Goal: Transaction & Acquisition: Purchase product/service

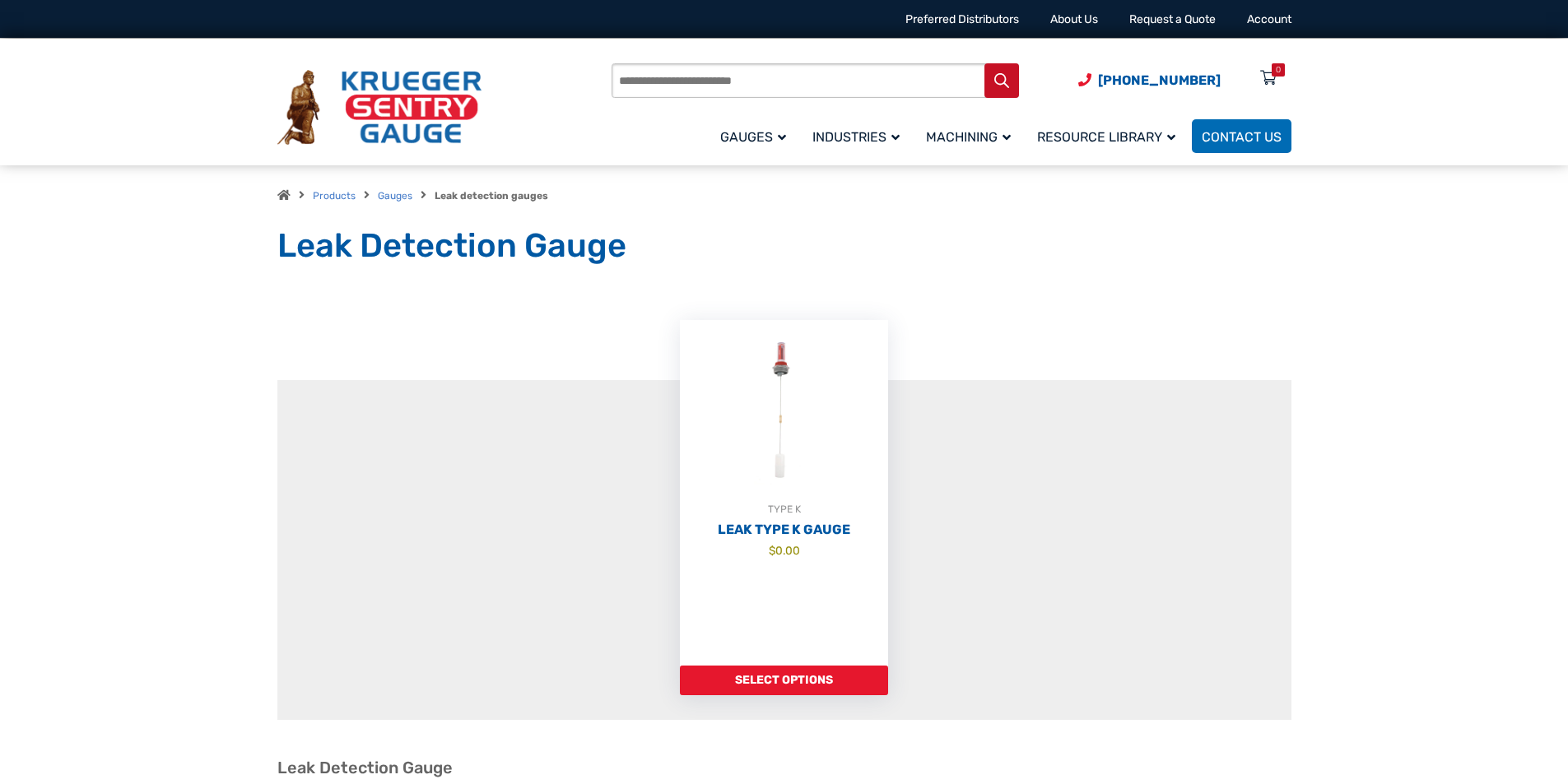
click at [757, 237] on section "TYPE K Leak Type K Gauge $ 0.00 Select options" at bounding box center [784, 472] width 1014 height 573
click at [569, 40] on div "Products search (920) 434-8860 Menu 0 Menu Account Gauges Liquid Level Gauge At…" at bounding box center [784, 103] width 1053 height 129
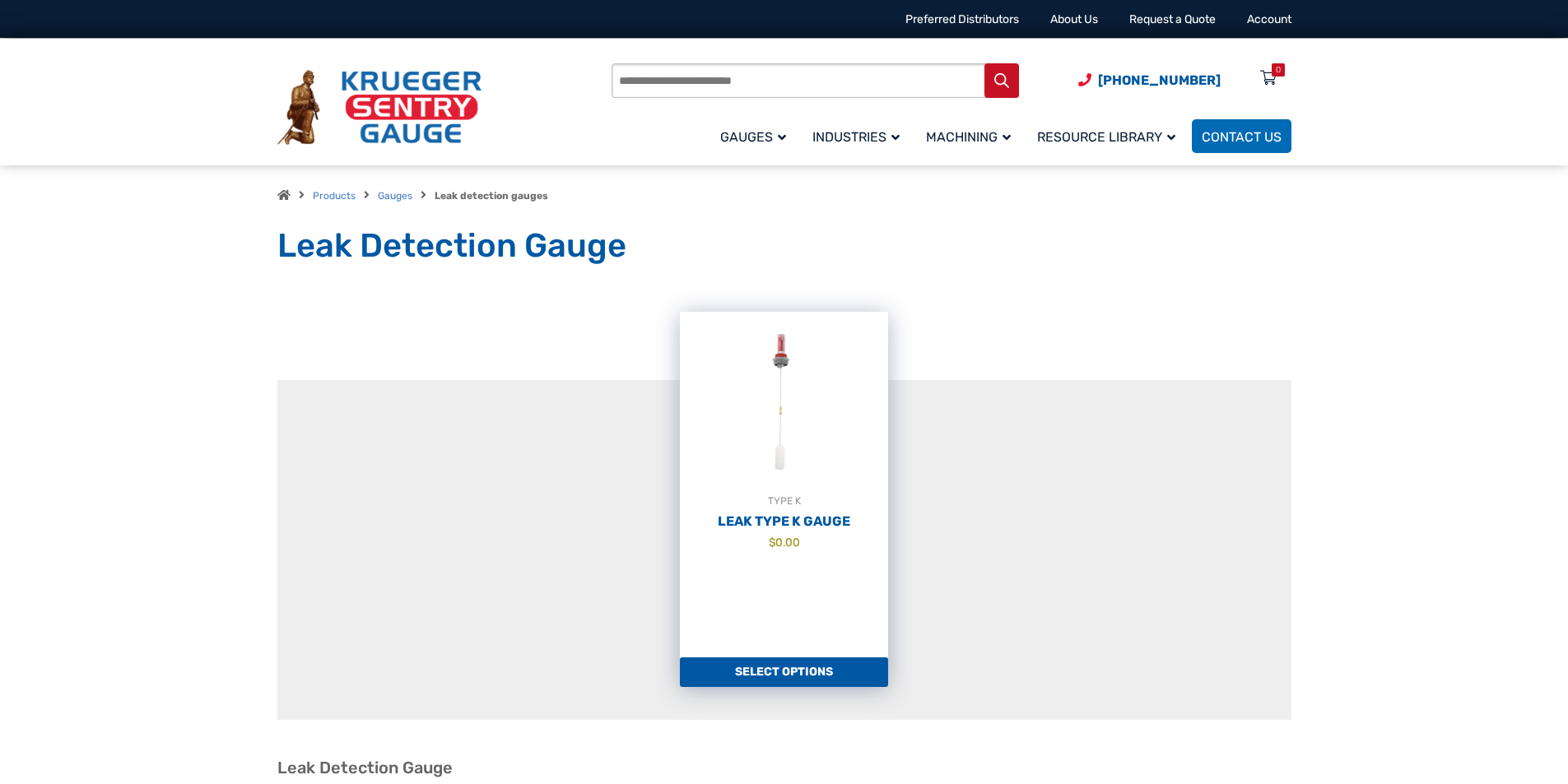
click at [697, 490] on img at bounding box center [784, 402] width 208 height 181
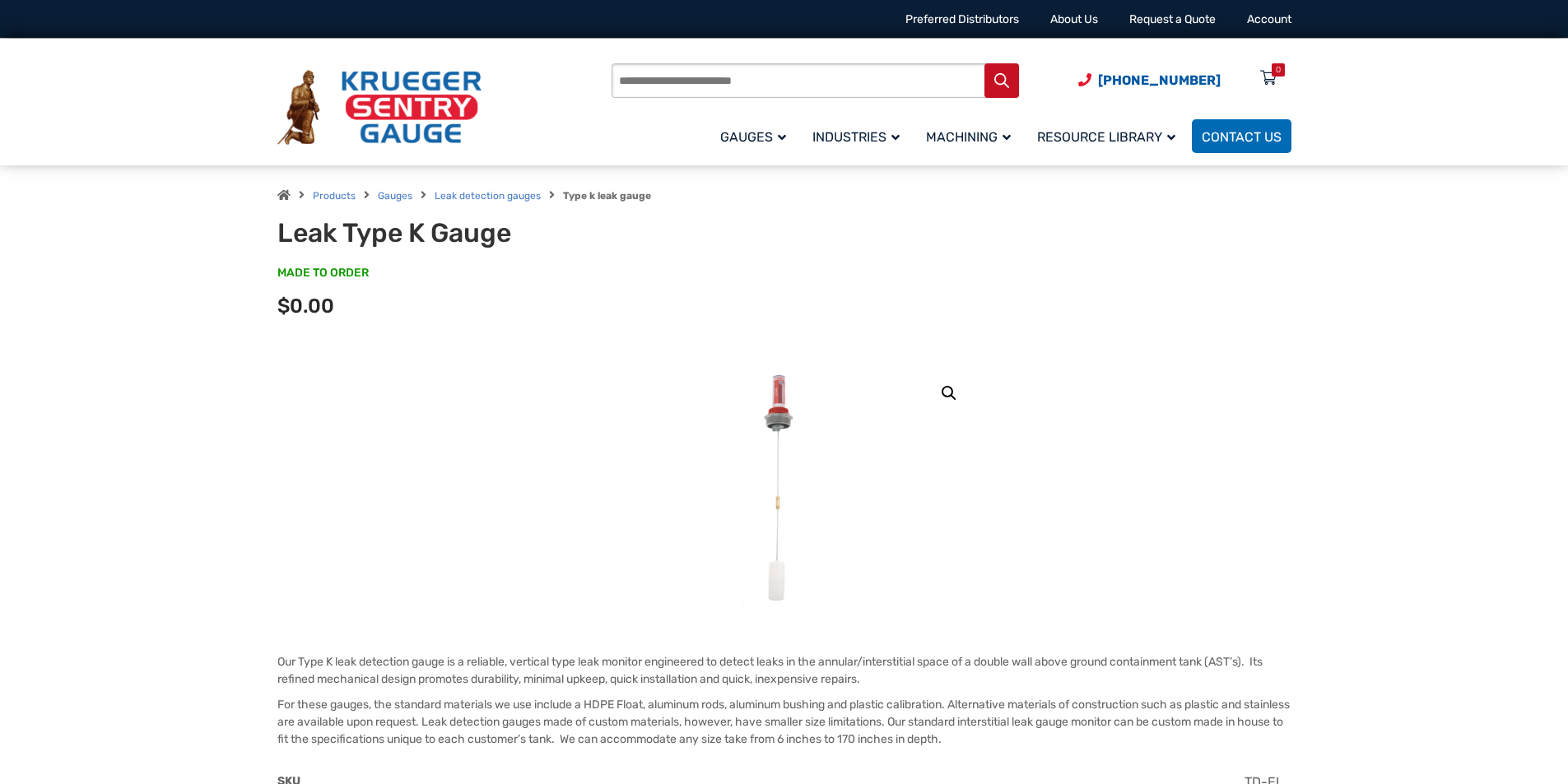
click at [104, 355] on div "Products Gauges Leak detection gauges Type k leak gauge Leak Type K Gauge MADE …" at bounding box center [784, 265] width 1568 height 200
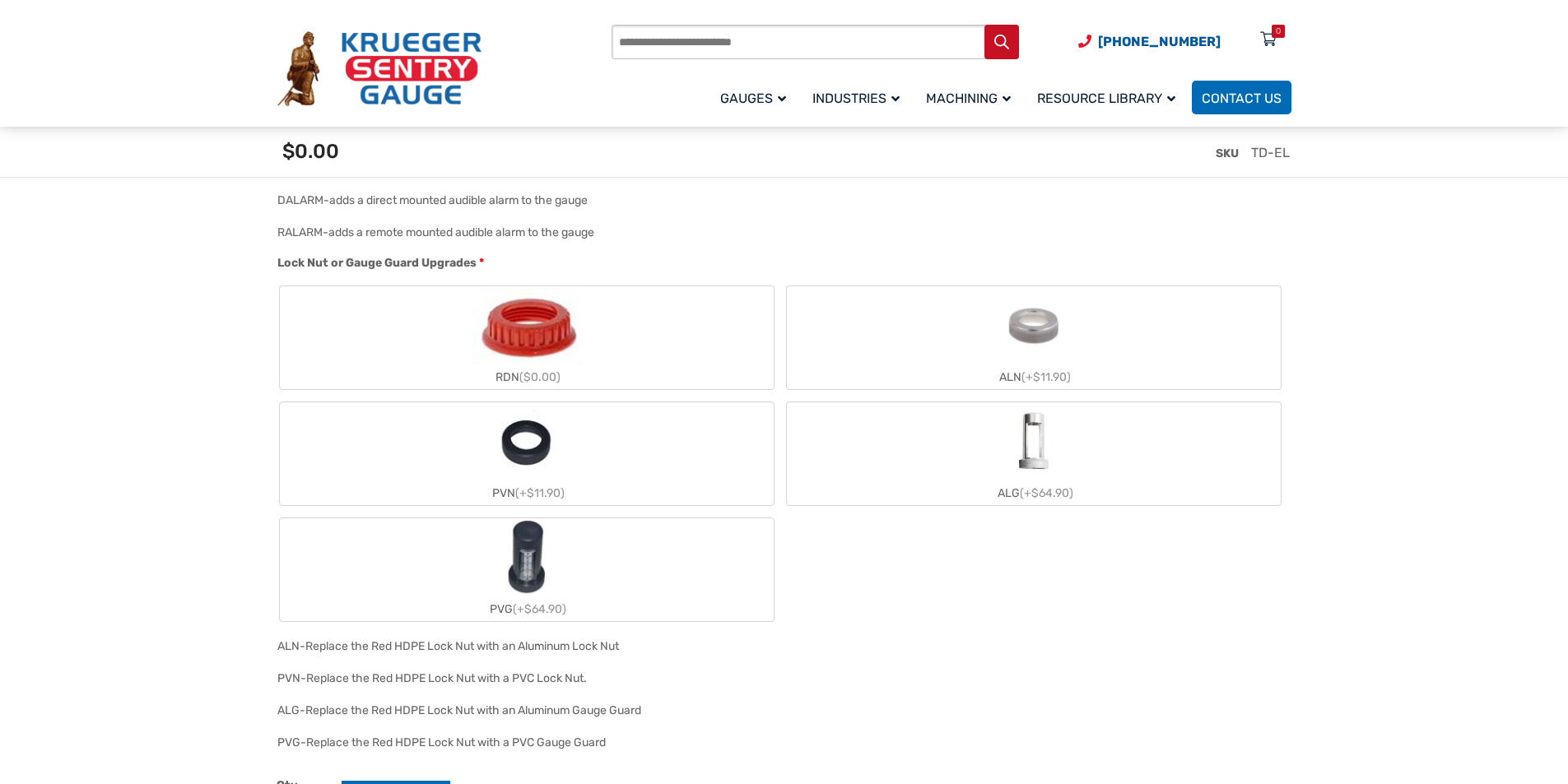
scroll to position [1564, 0]
